Goal: Transaction & Acquisition: Purchase product/service

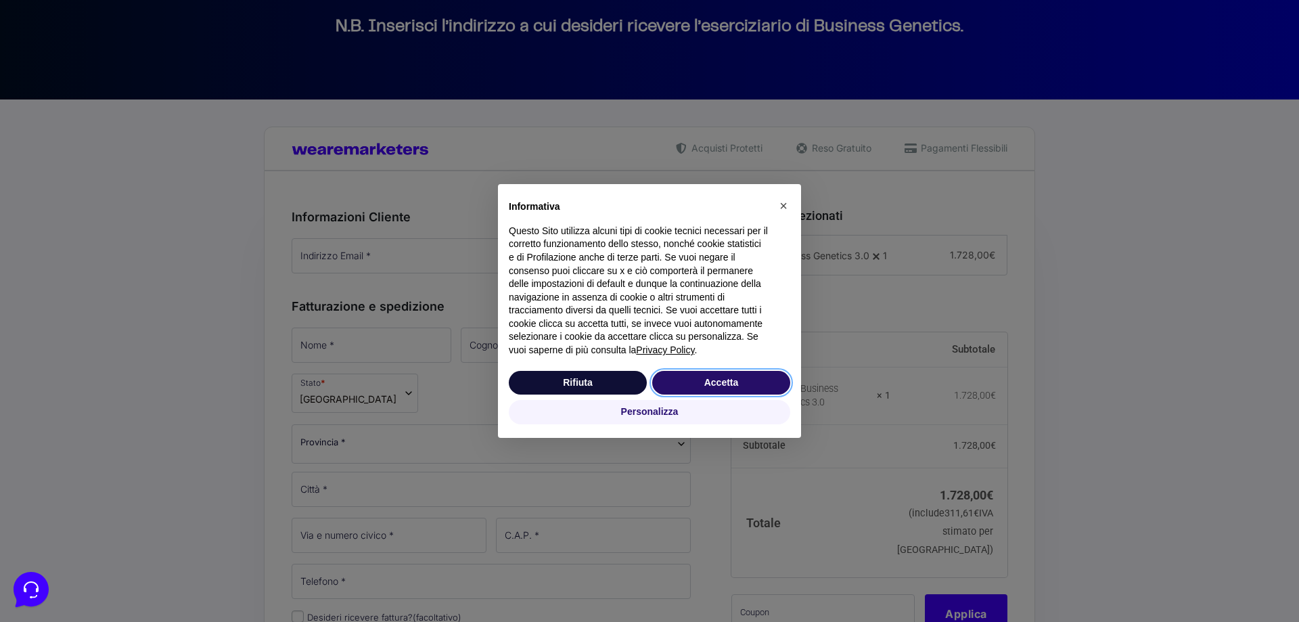
click at [720, 379] on button "Accetta" at bounding box center [721, 383] width 138 height 24
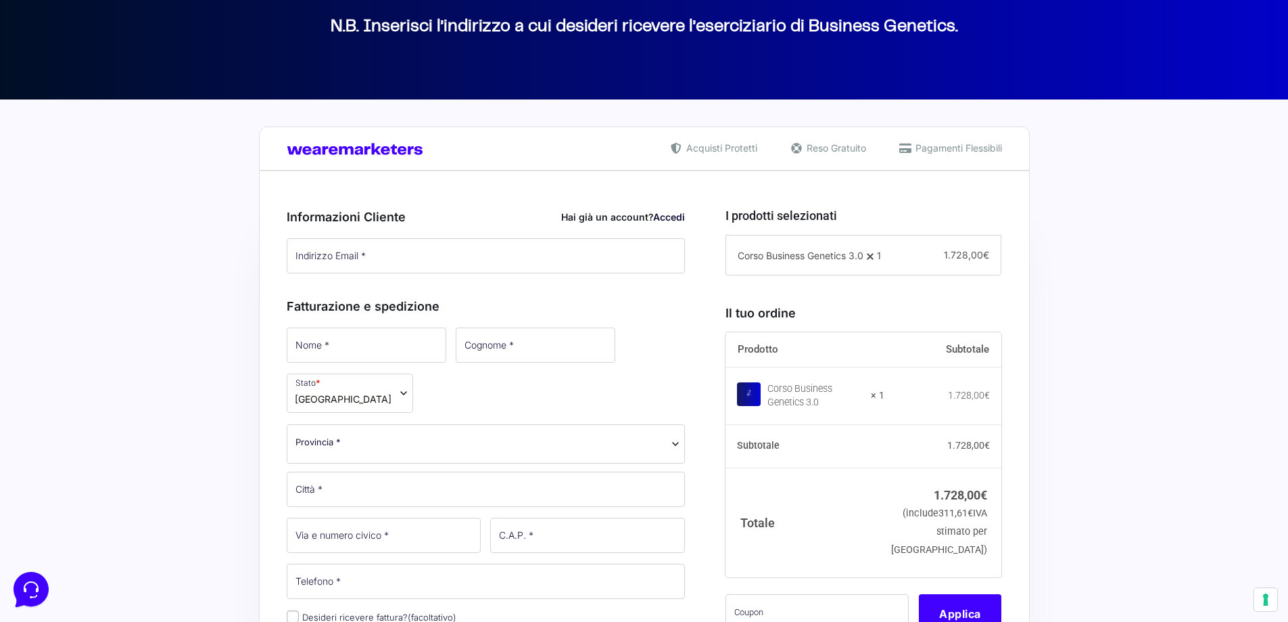
click at [672, 219] on link "Accedi" at bounding box center [669, 216] width 32 height 11
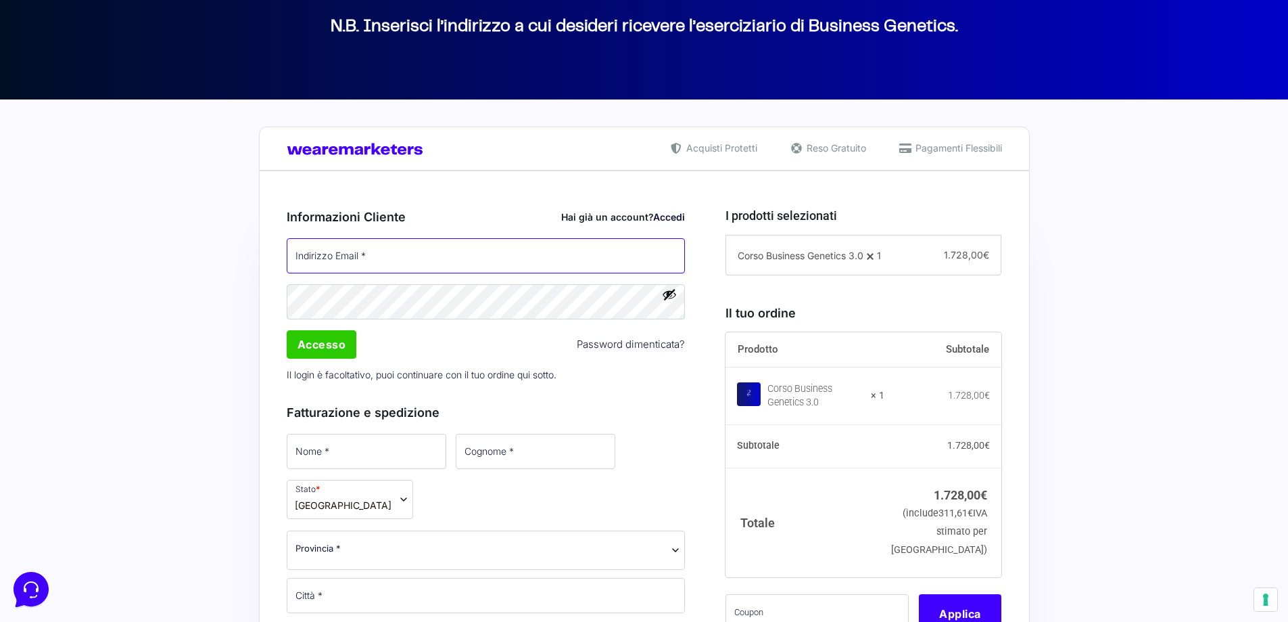
click at [447, 267] on input "Indirizzo Email *" at bounding box center [486, 255] width 399 height 35
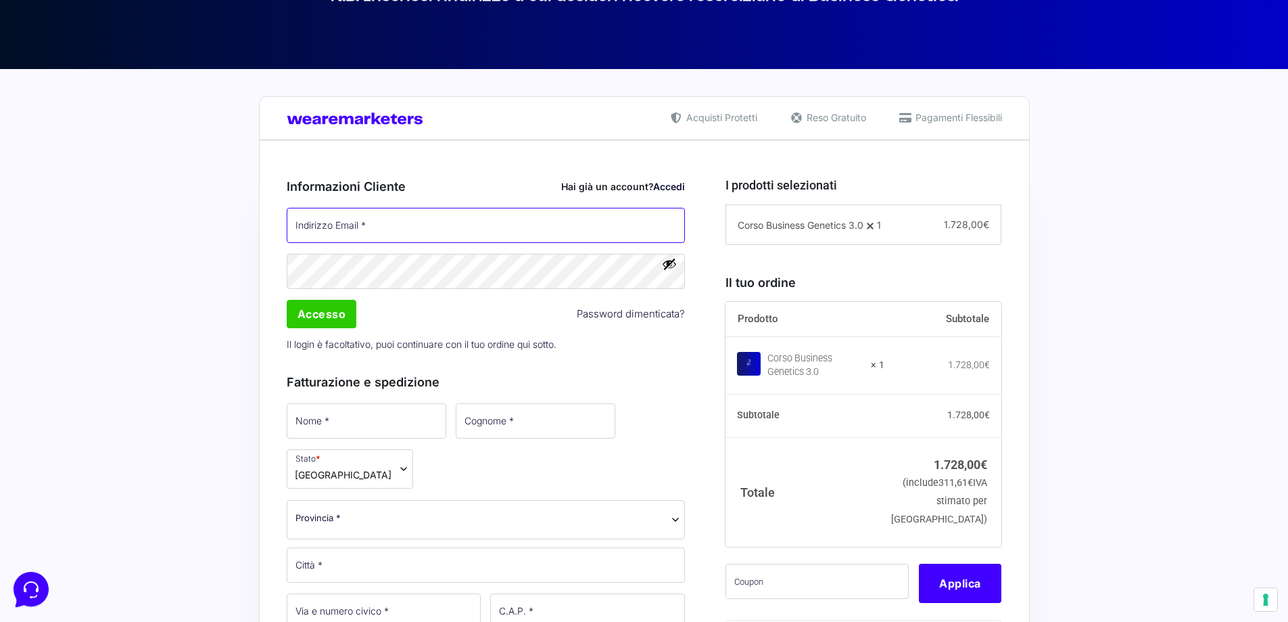
scroll to position [203, 0]
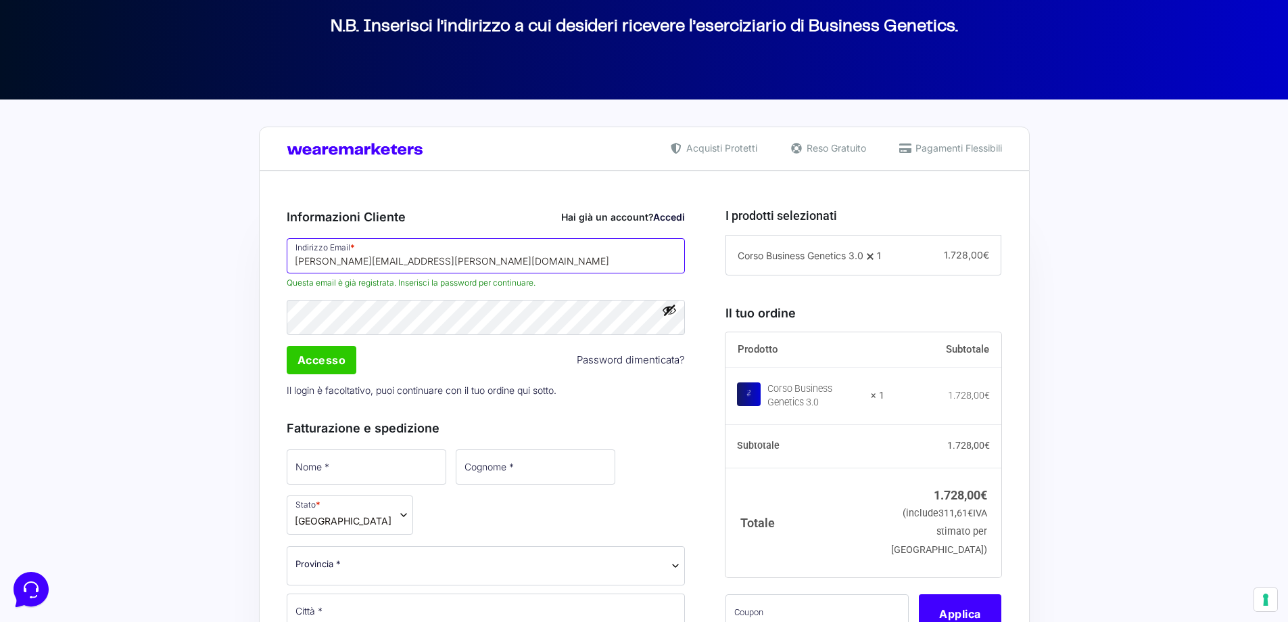
type input "[PERSON_NAME][EMAIL_ADDRESS][PERSON_NAME][DOMAIN_NAME]"
click at [310, 360] on input "Accesso" at bounding box center [322, 360] width 70 height 28
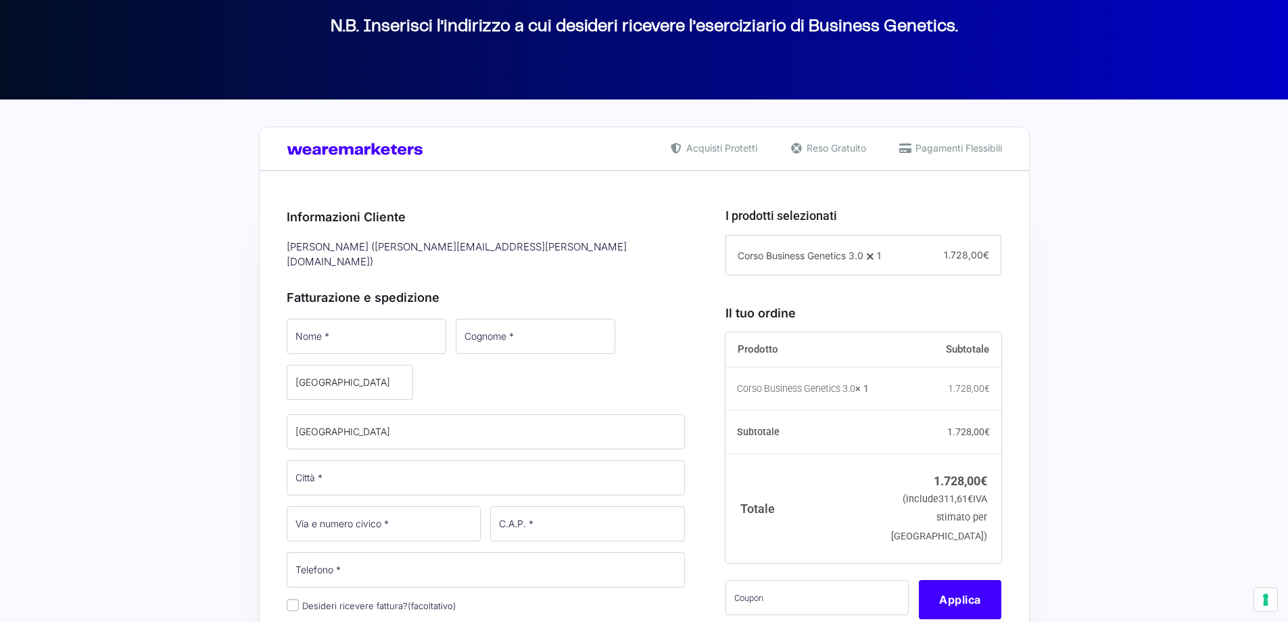
select select
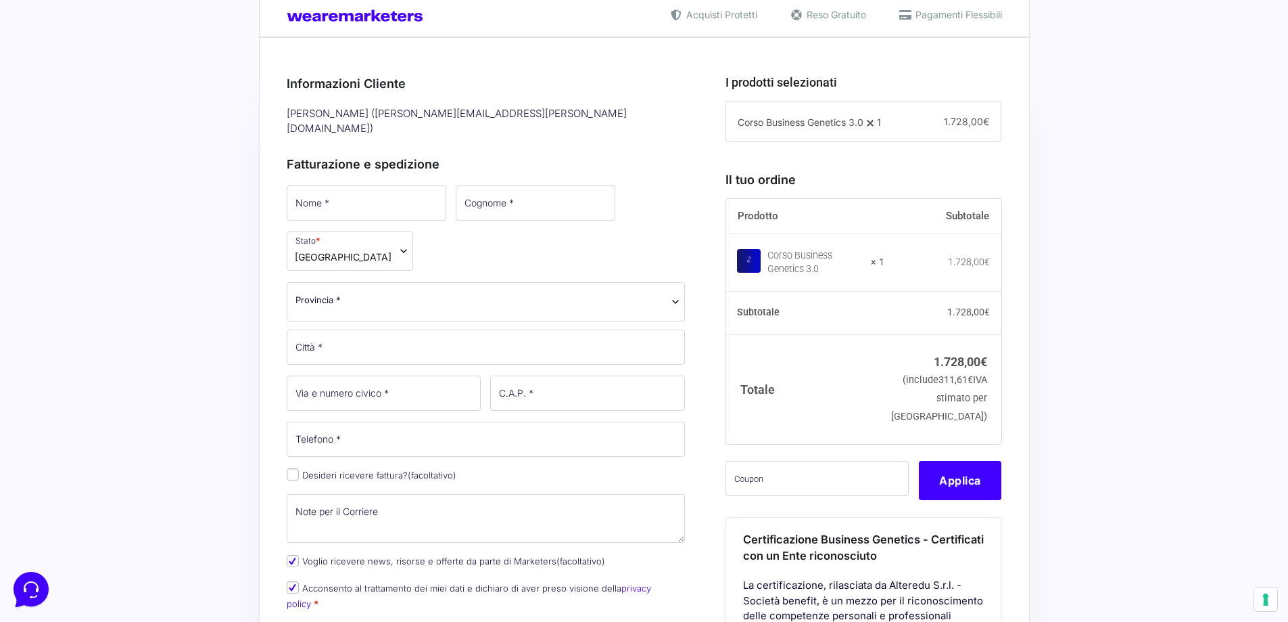
scroll to position [338, 0]
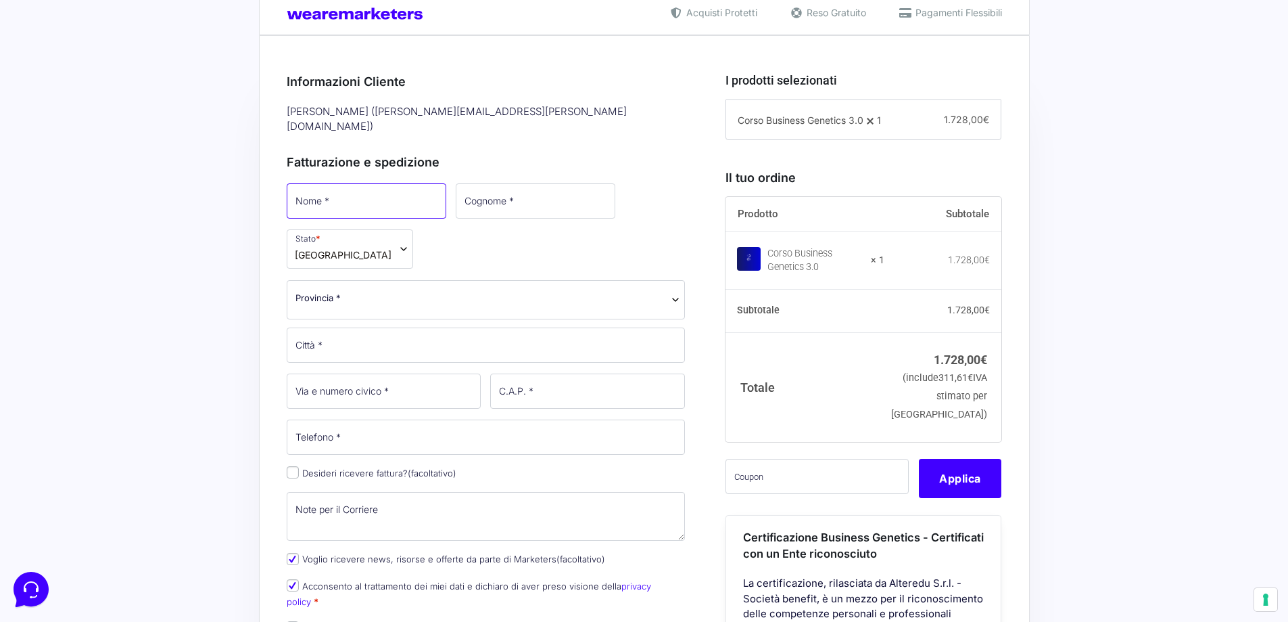
click at [371, 187] on input "Nome *" at bounding box center [367, 200] width 160 height 35
type input "Mattia"
click at [486, 191] on input "Cognome *" at bounding box center [535, 200] width 160 height 35
type input "Lanzarini"
click at [169, 227] on div "Acquisti Protetti Reso Gratuito Pagamenti Flessibili Riepilogo Ordine 1.728,00 …" at bounding box center [644, 624] width 1288 height 1320
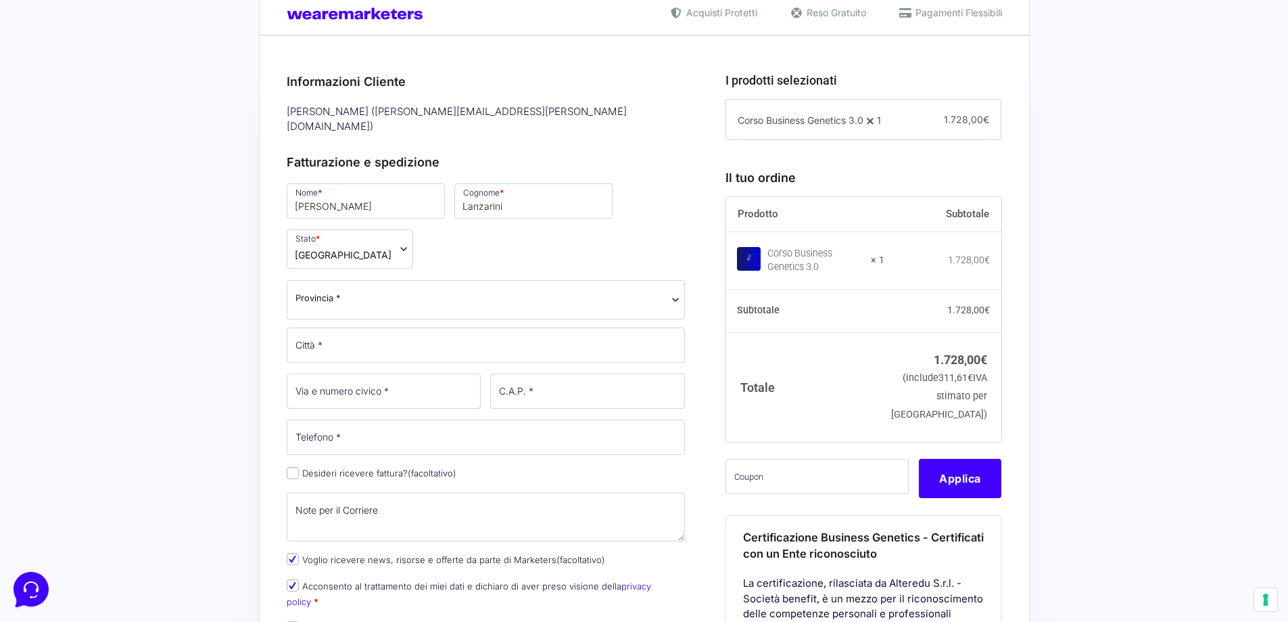
click at [309, 291] on span "Provincia *" at bounding box center [318, 298] width 45 height 14
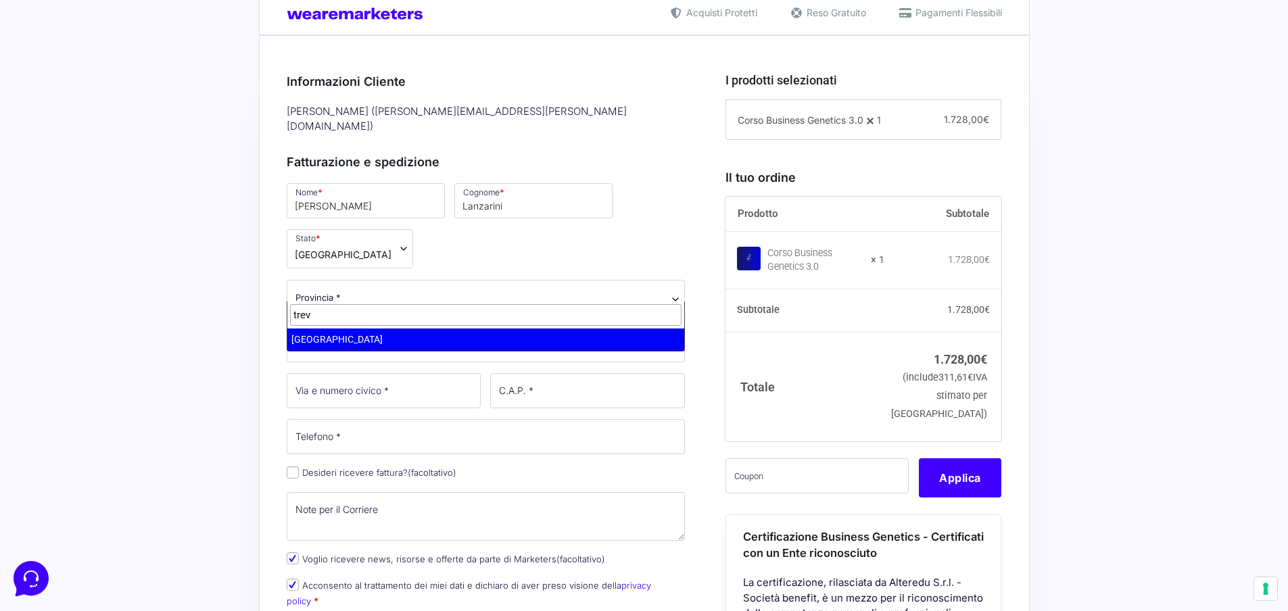
type input "trev"
select select "TV"
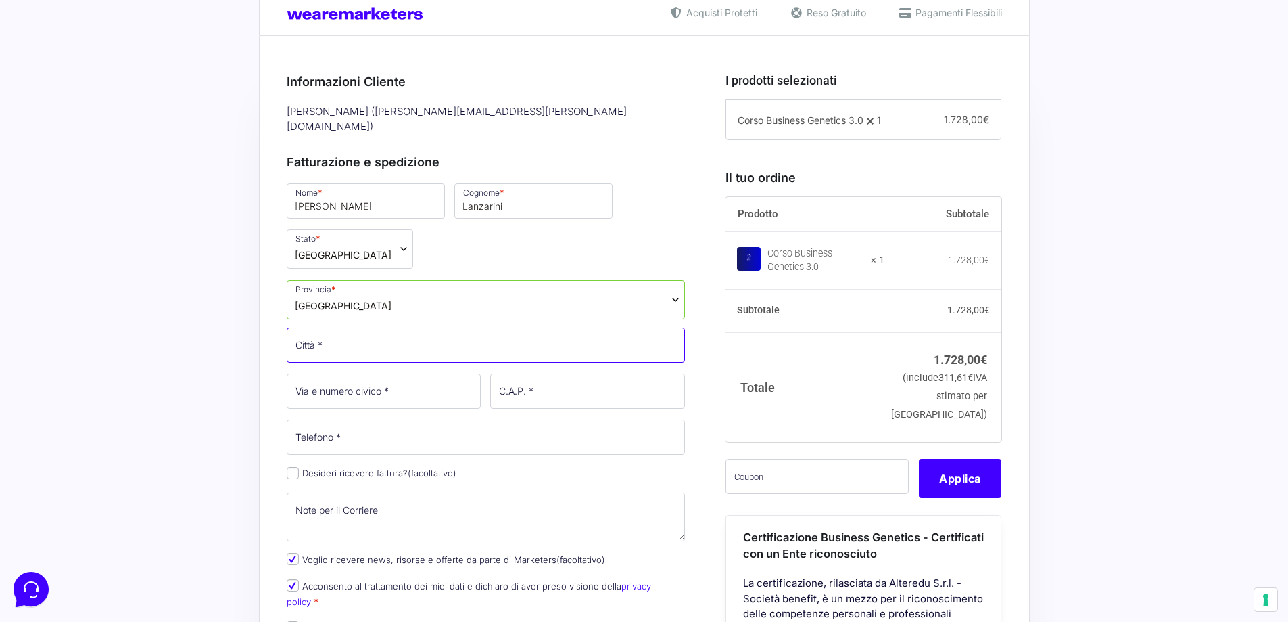
click at [343, 338] on input "Città *" at bounding box center [486, 344] width 399 height 35
type input "Bessica [PERSON_NAME]"
click at [168, 348] on div "Acquisti Protetti Reso Gratuito Pagamenti Flessibili Riepilogo Ordine 1.728,00 …" at bounding box center [644, 624] width 1288 height 1320
click at [373, 379] on input "Via e numero civico *" at bounding box center [384, 390] width 195 height 35
type input "[STREET_ADDRESS]"
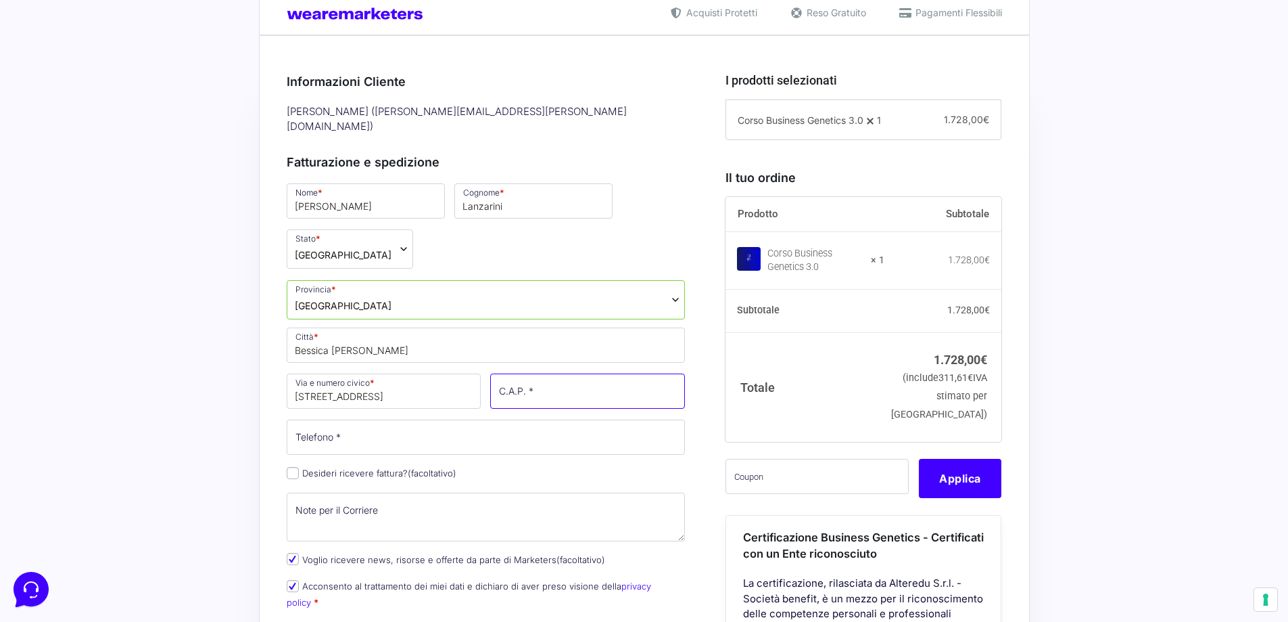
click at [515, 385] on input "C.A.P. *" at bounding box center [587, 390] width 195 height 35
type input "31037"
click at [396, 432] on input "Telefono *" at bounding box center [486, 436] width 399 height 35
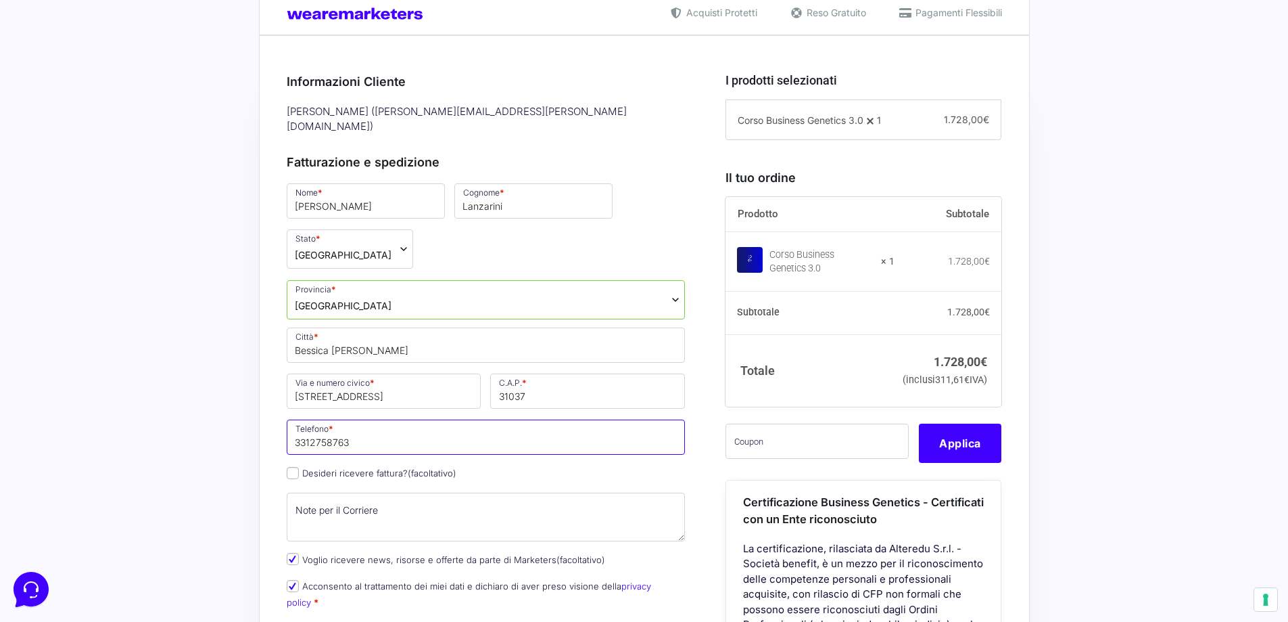
type input "3312758763"
click at [1167, 361] on div "Acquisti Protetti Reso Gratuito Pagamenti Flessibili Riepilogo Ordine 1.728,00 …" at bounding box center [644, 624] width 1288 height 1320
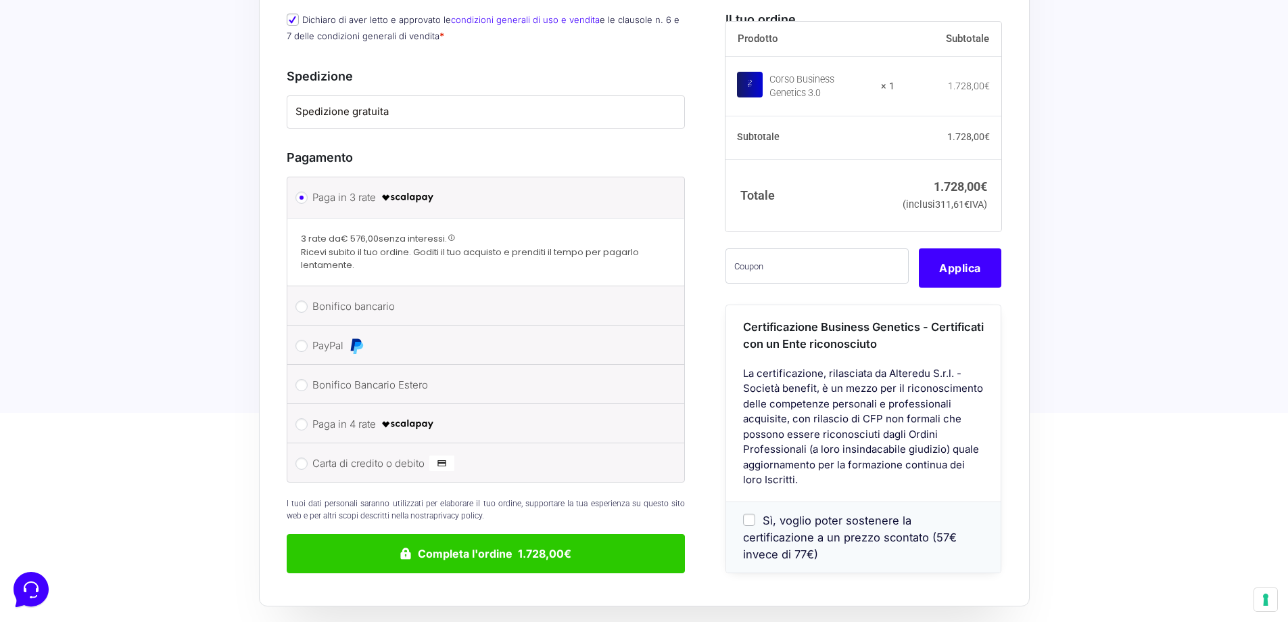
scroll to position [947, 0]
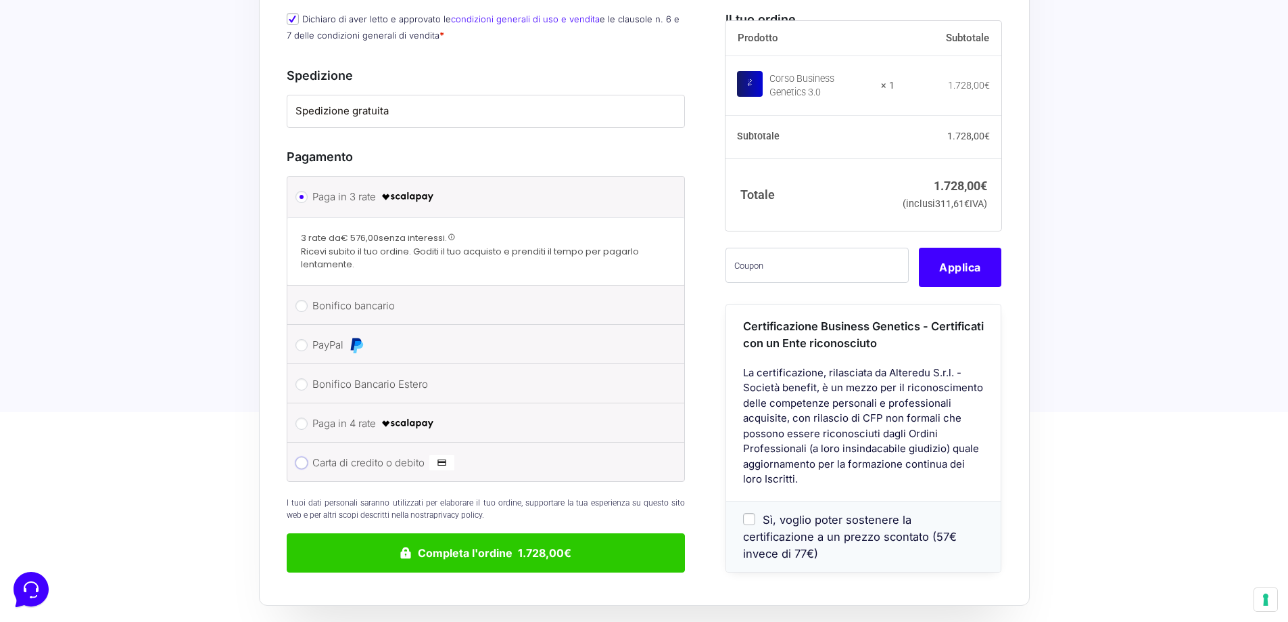
click at [301, 457] on input "Carta di credito o debito" at bounding box center [302, 463] width 12 height 12
radio input "true"
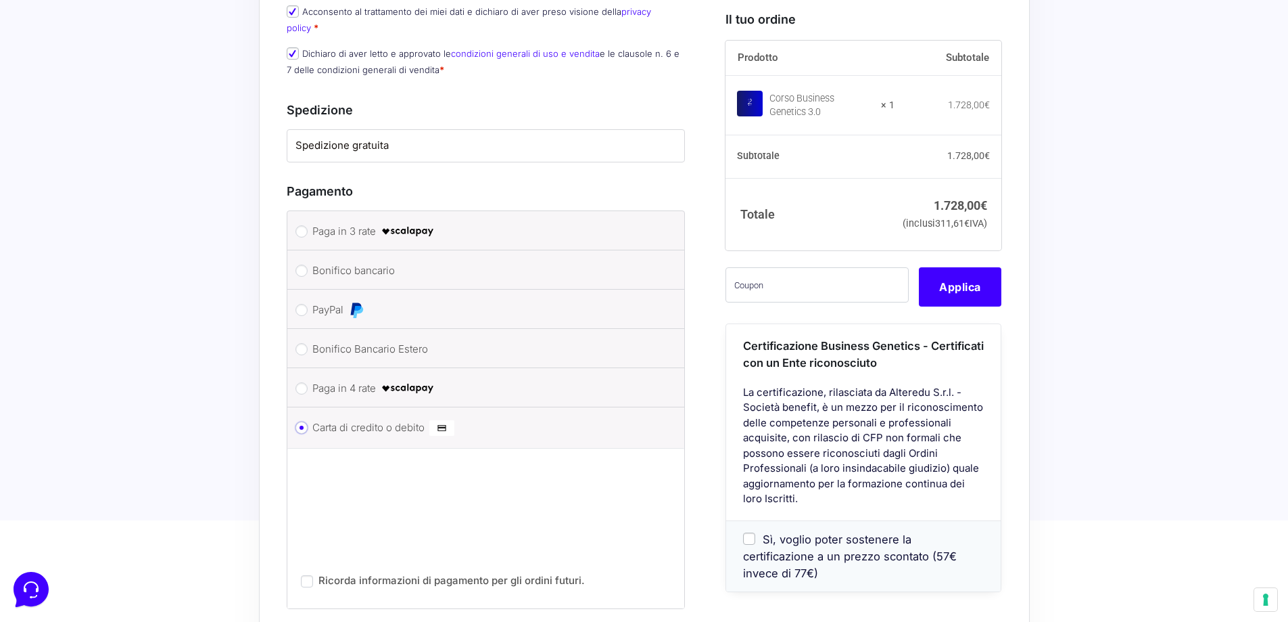
scroll to position [879, 0]
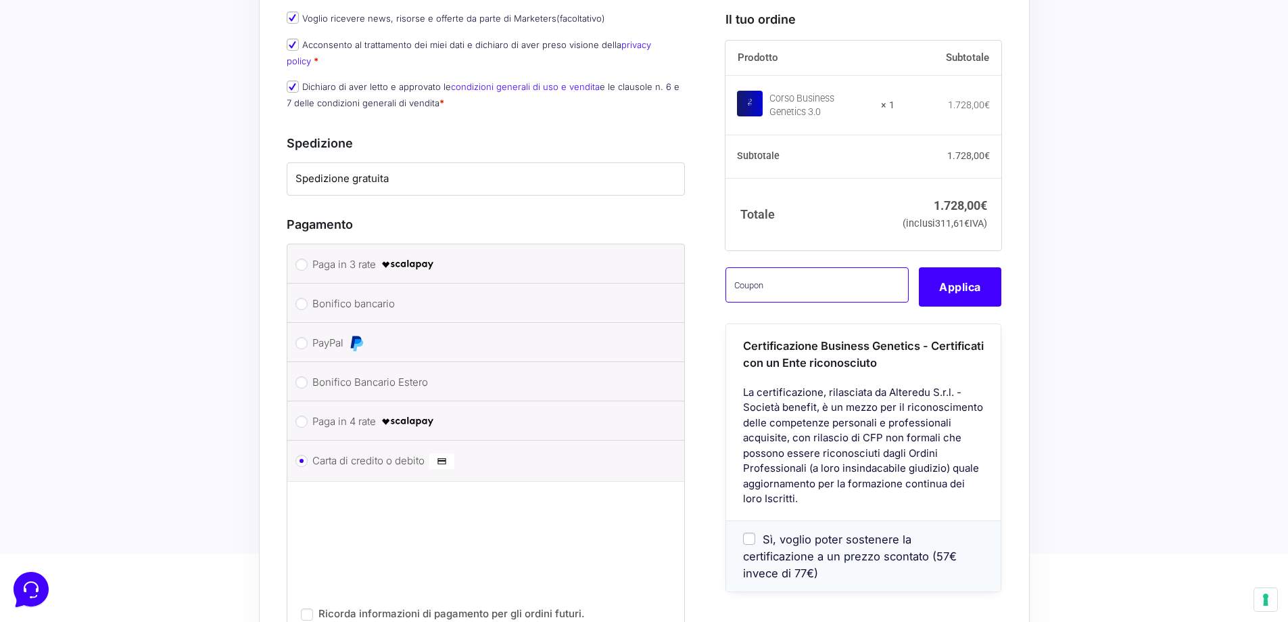
click at [822, 295] on input "text" at bounding box center [817, 284] width 183 height 35
type input "CLIPRO200BG"
click at [749, 544] on input "Sì, voglio poter sostenere la certificazione a un prezzo scontato (57€ invece d…" at bounding box center [749, 538] width 12 height 12
checkbox input "true"
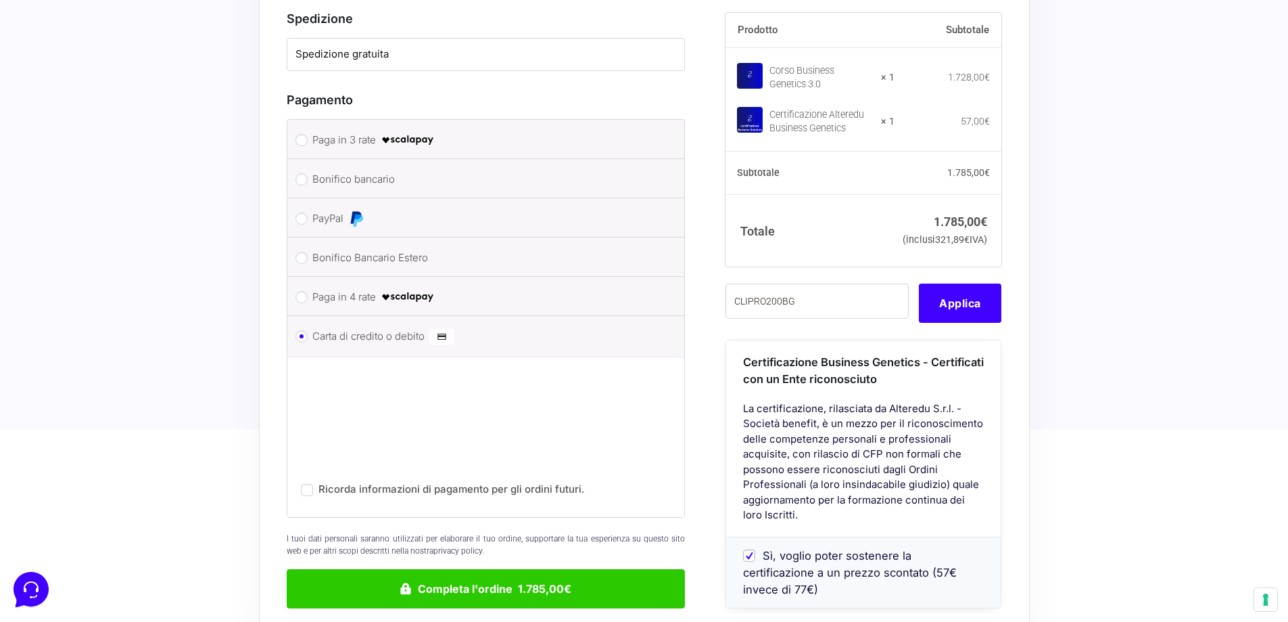
scroll to position [1015, 0]
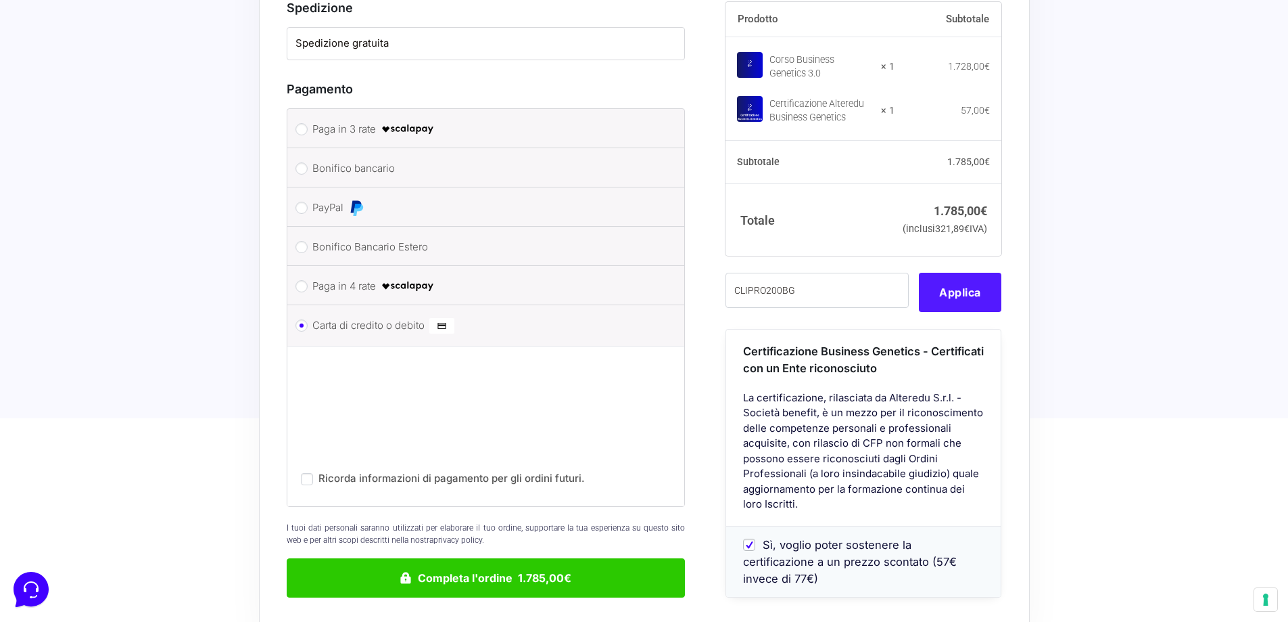
click at [959, 279] on button "Applica" at bounding box center [960, 292] width 83 height 39
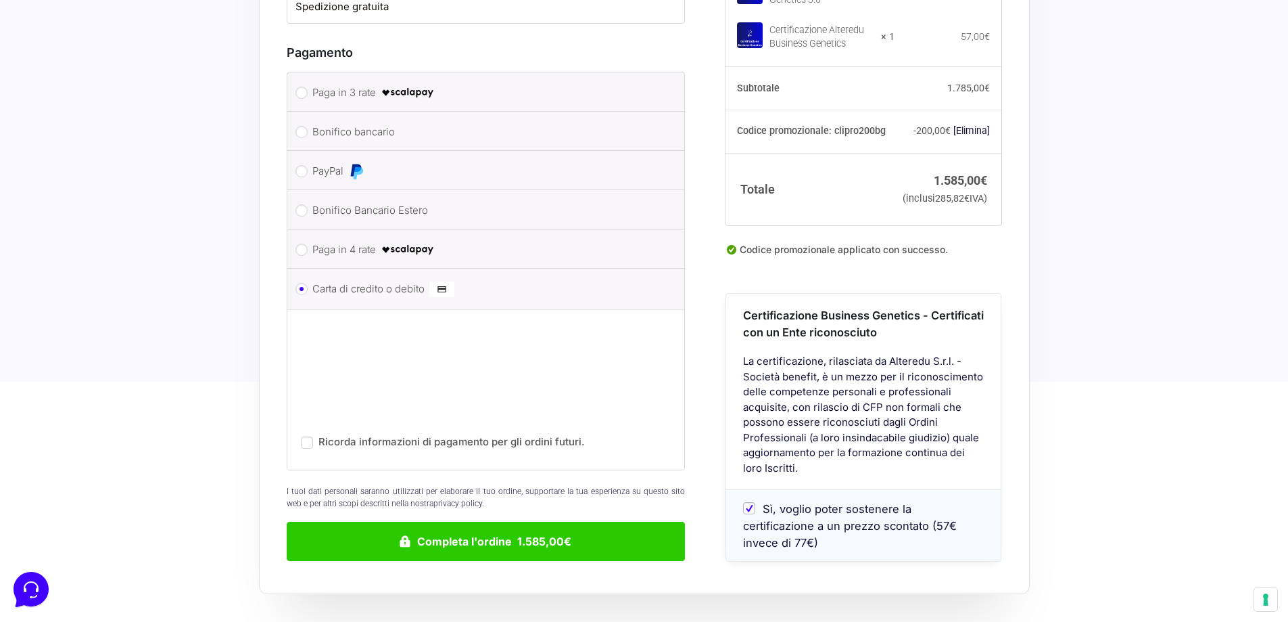
scroll to position [1082, 0]
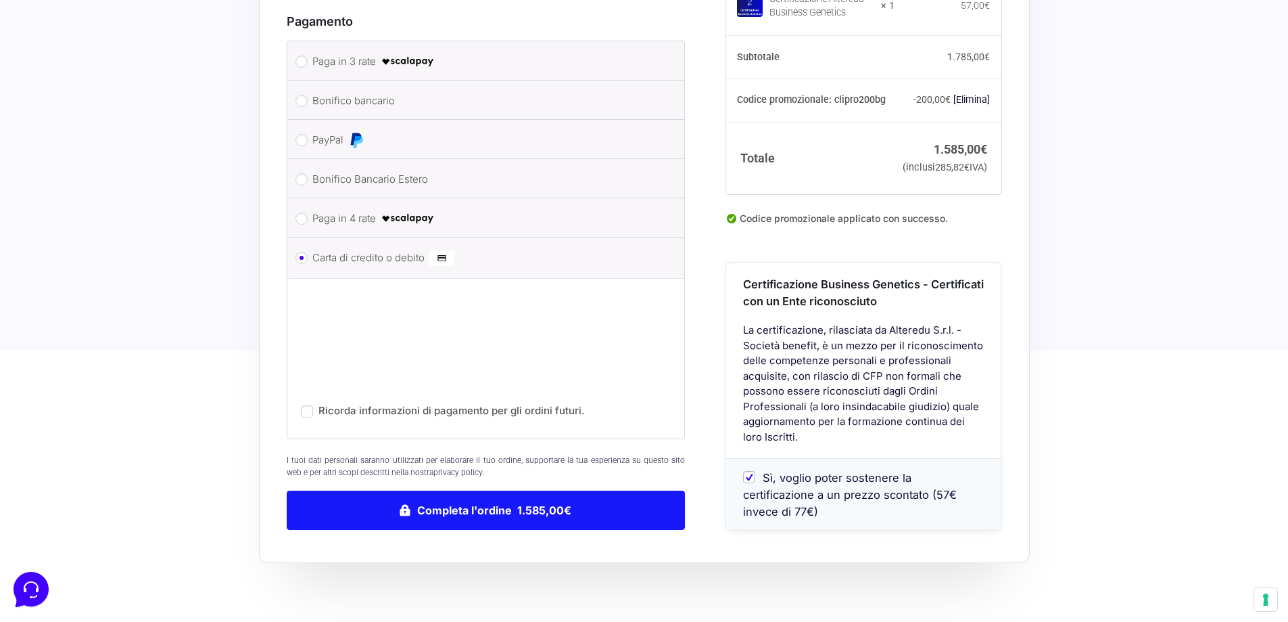
click at [554, 490] on button "Completa l'ordine 1.585,00€" at bounding box center [486, 509] width 399 height 39
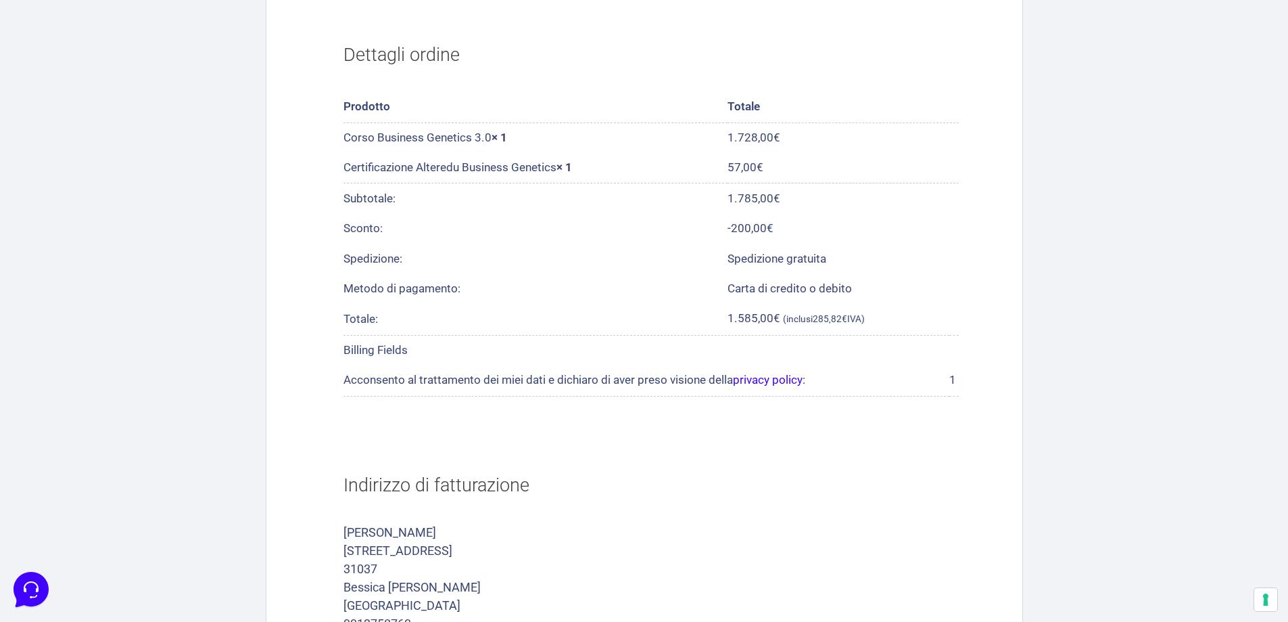
scroll to position [770, 0]
